Goal: Information Seeking & Learning: Find contact information

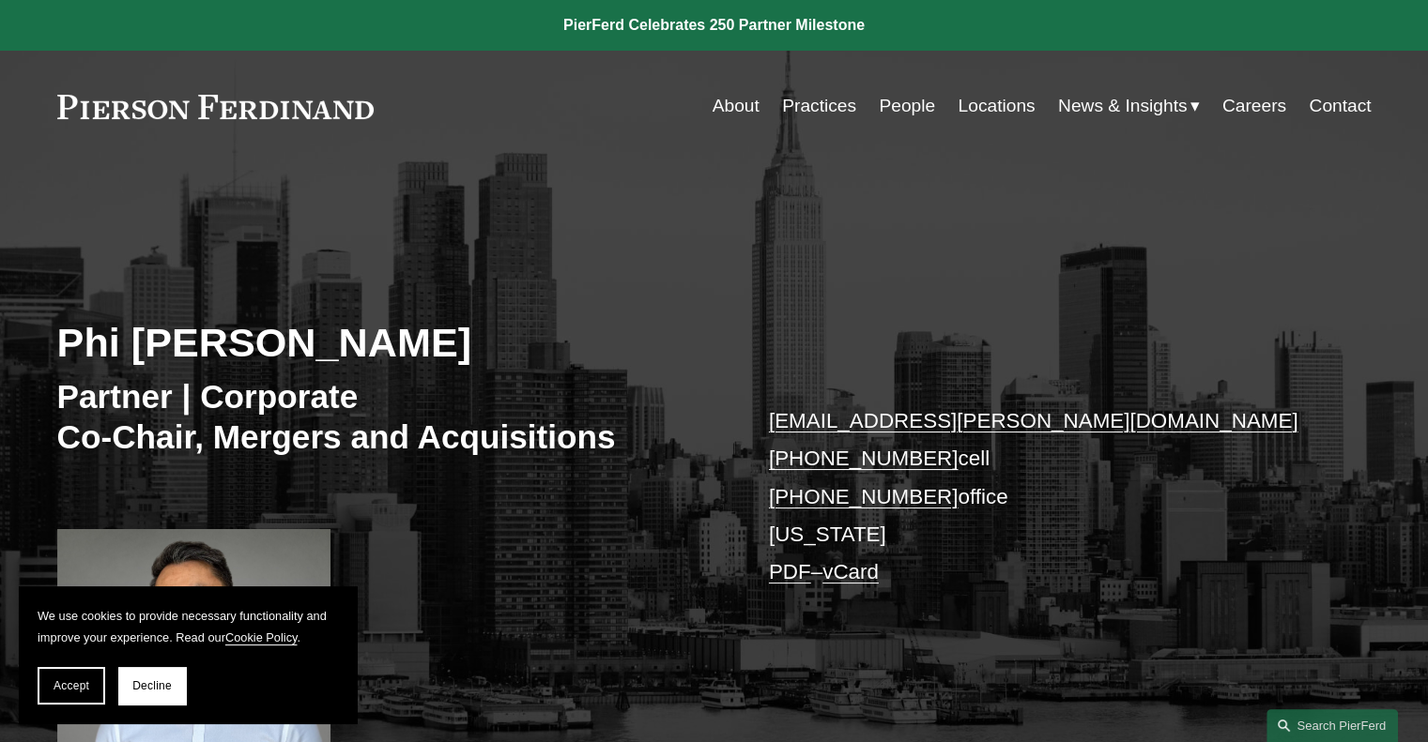
scroll to position [282, 0]
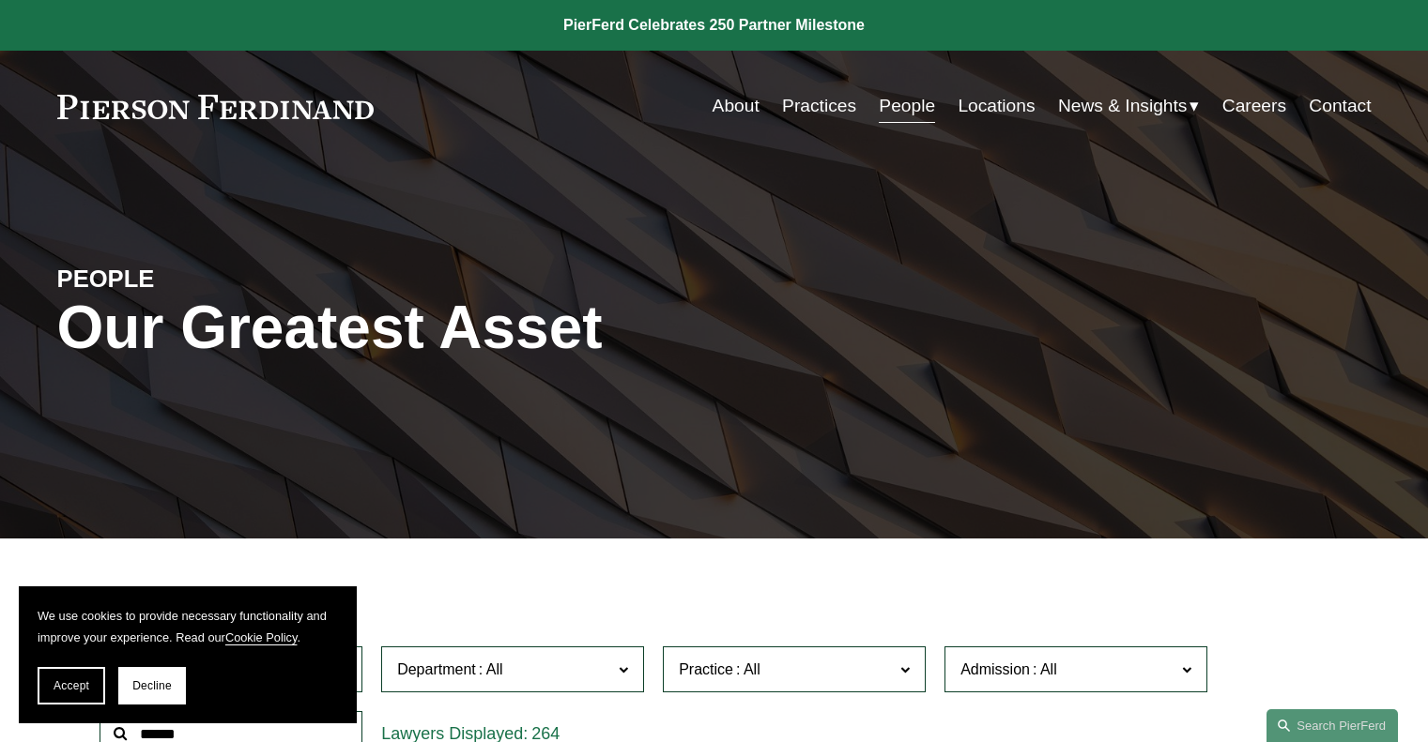
scroll to position [573, 0]
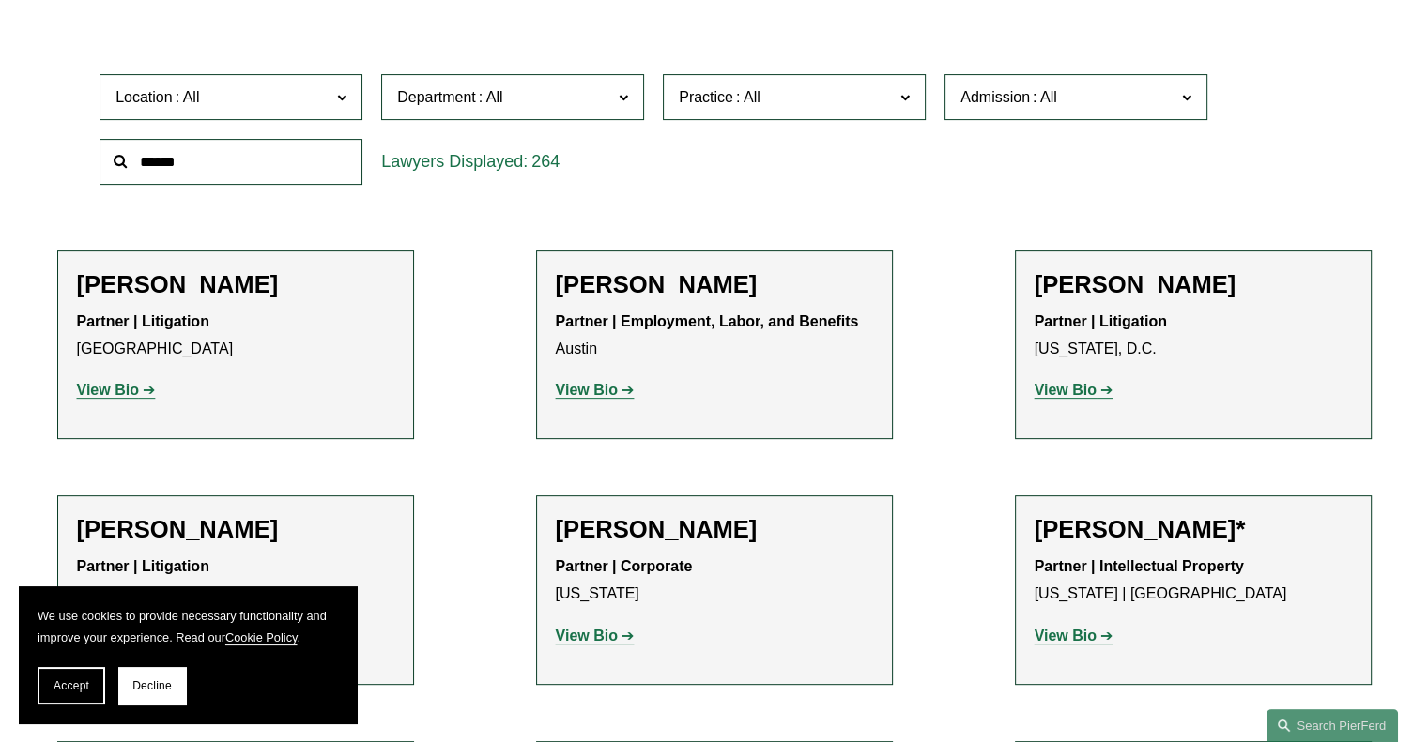
click at [224, 157] on input "text" at bounding box center [230, 162] width 263 height 46
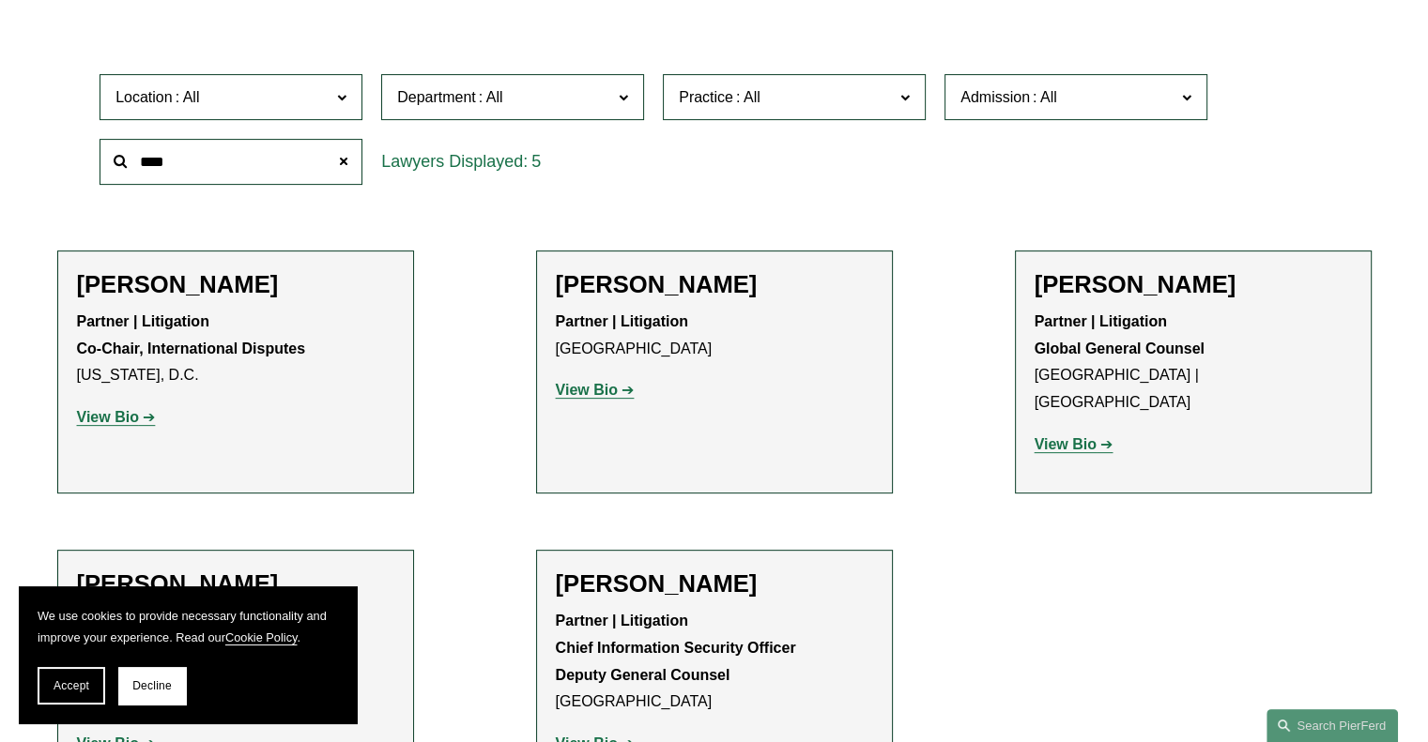
click at [212, 281] on h2 "[PERSON_NAME]" at bounding box center [235, 284] width 317 height 29
click at [125, 417] on strong "View Bio" at bounding box center [108, 417] width 62 height 16
drag, startPoint x: 191, startPoint y: 164, endPoint x: 76, endPoint y: 159, distance: 115.6
click at [76, 159] on div "Location All [GEOGRAPHIC_DATA] [GEOGRAPHIC_DATA] [GEOGRAPHIC_DATA] [GEOGRAPHIC_…" at bounding box center [714, 129] width 1314 height 129
type input "*********"
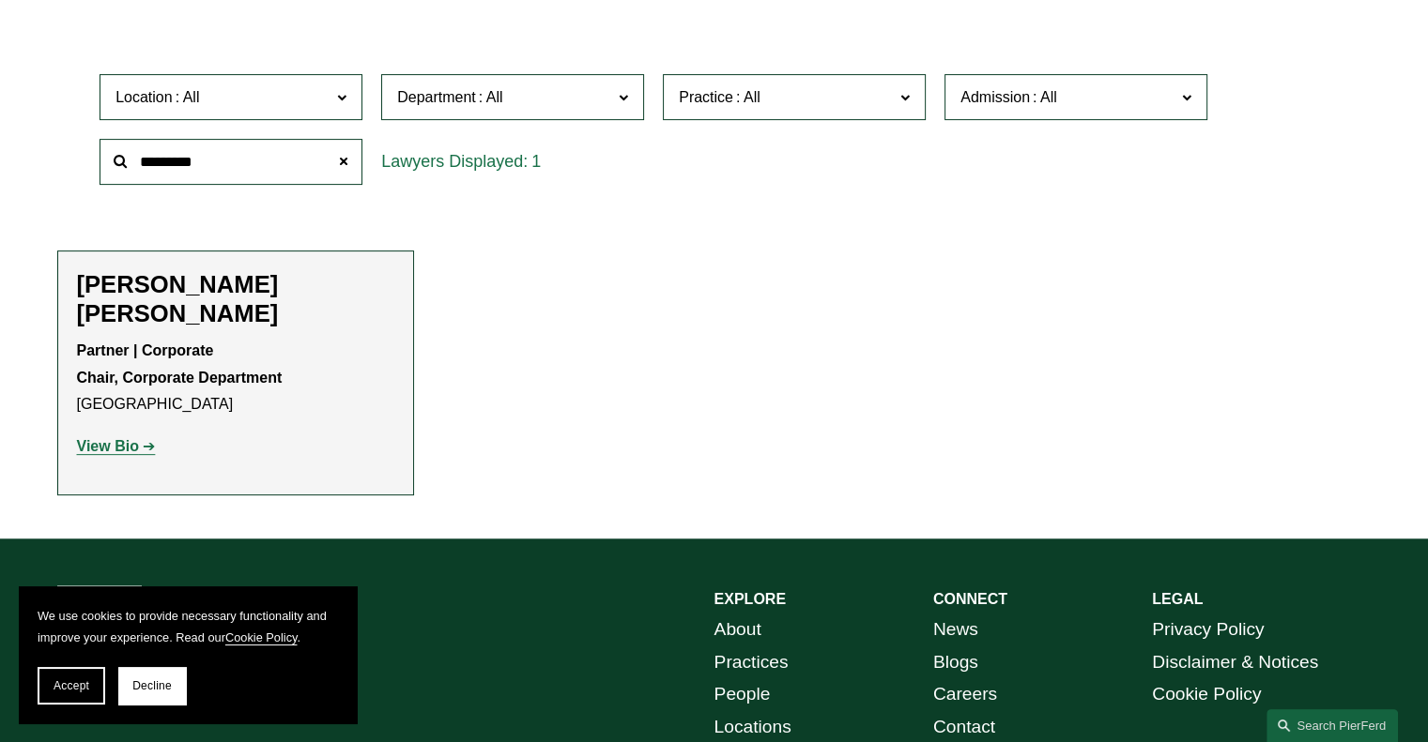
click at [128, 438] on strong "View Bio" at bounding box center [108, 446] width 62 height 16
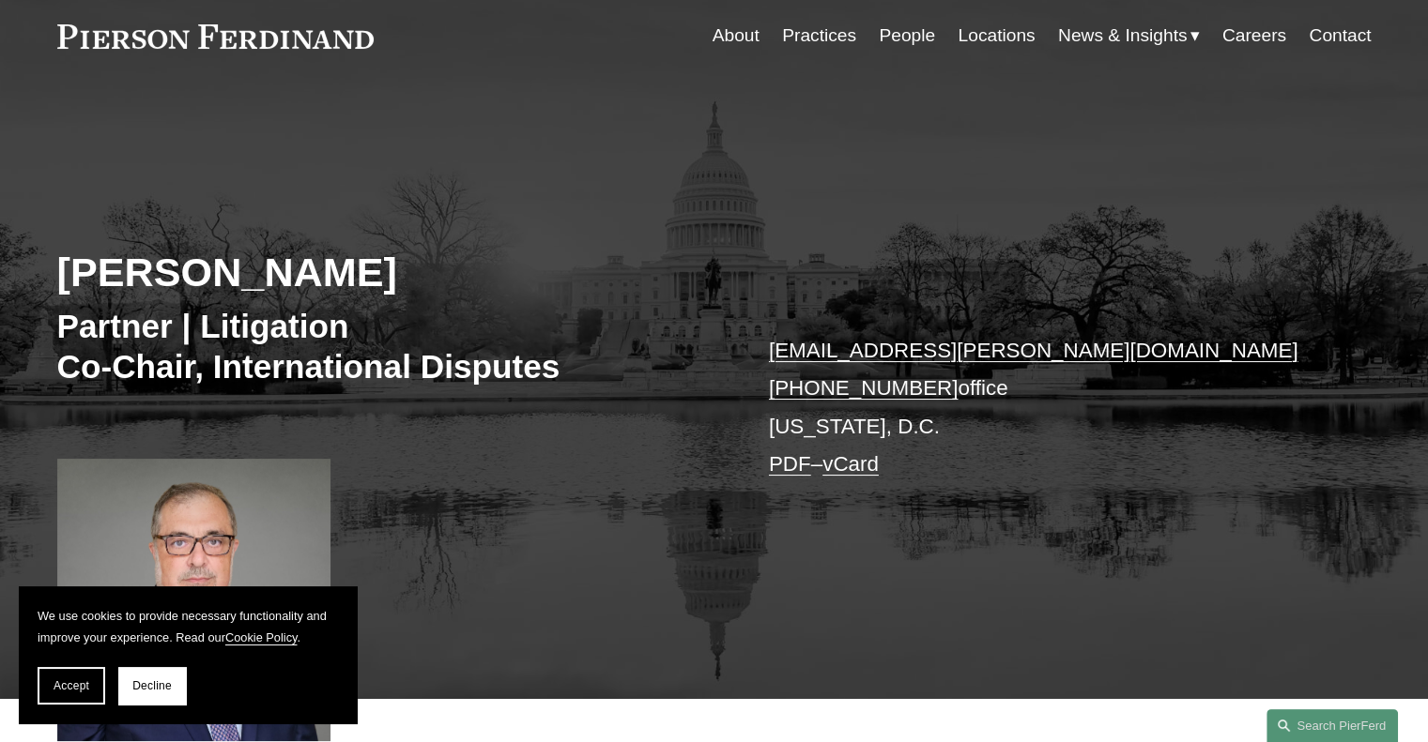
scroll to position [375, 0]
